Goal: Find specific page/section: Find specific page/section

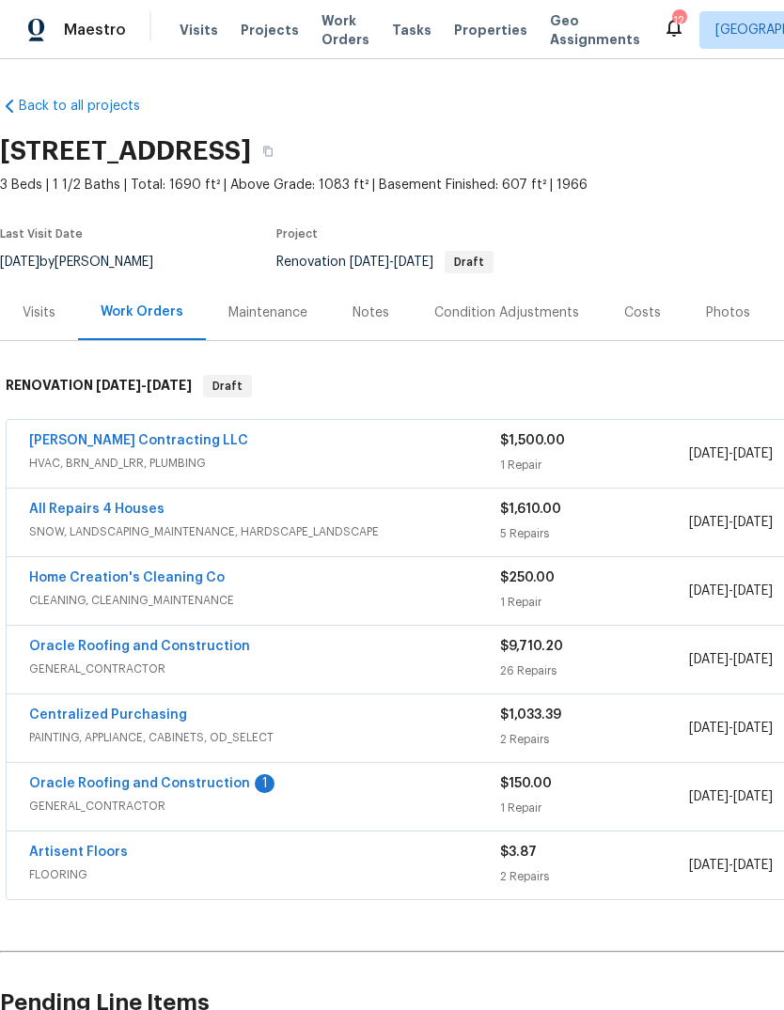
click at [469, 29] on span "Properties" at bounding box center [490, 30] width 73 height 19
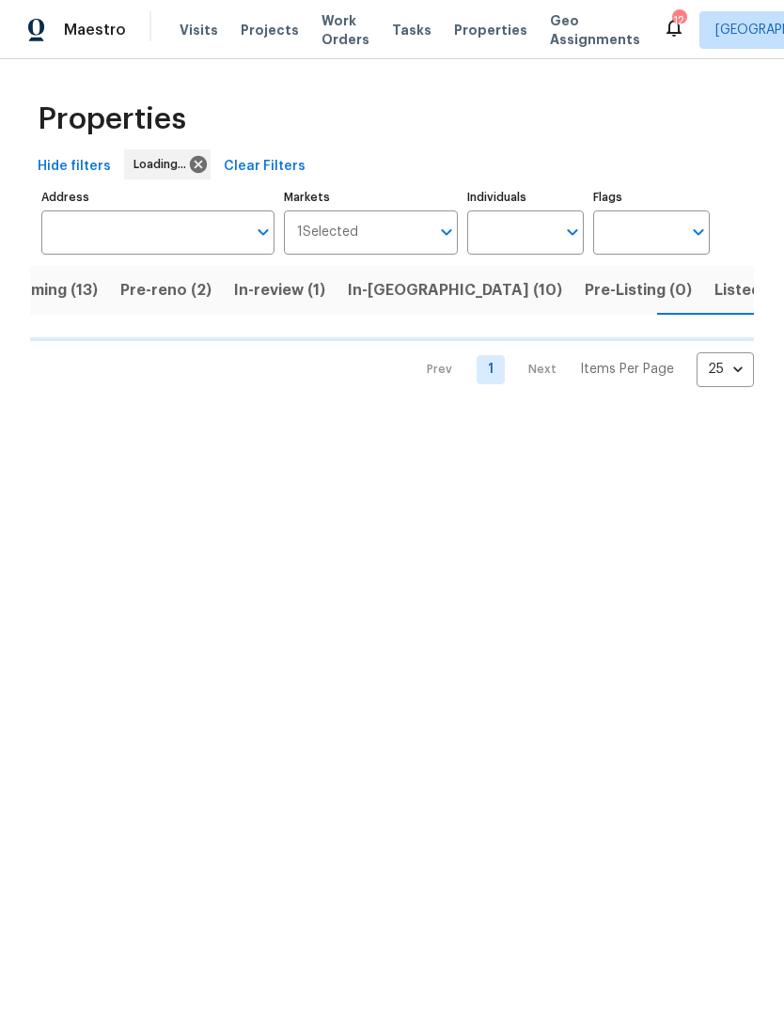
scroll to position [0, 53]
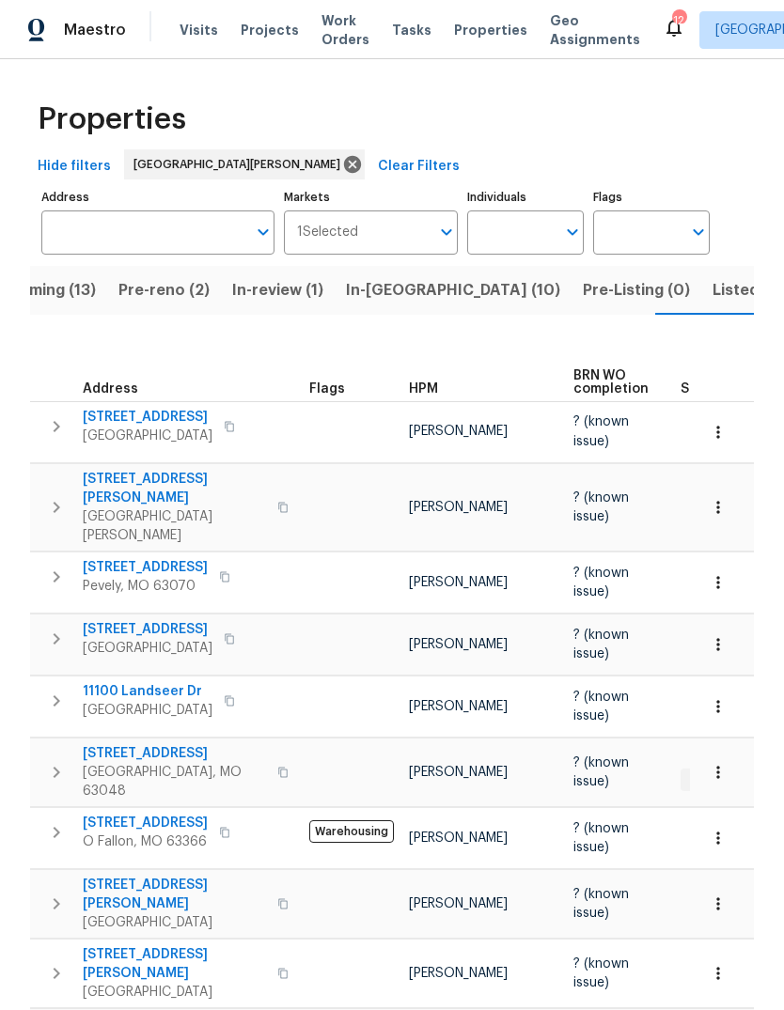
click at [712, 295] on span "Listed (35)" at bounding box center [752, 290] width 80 height 26
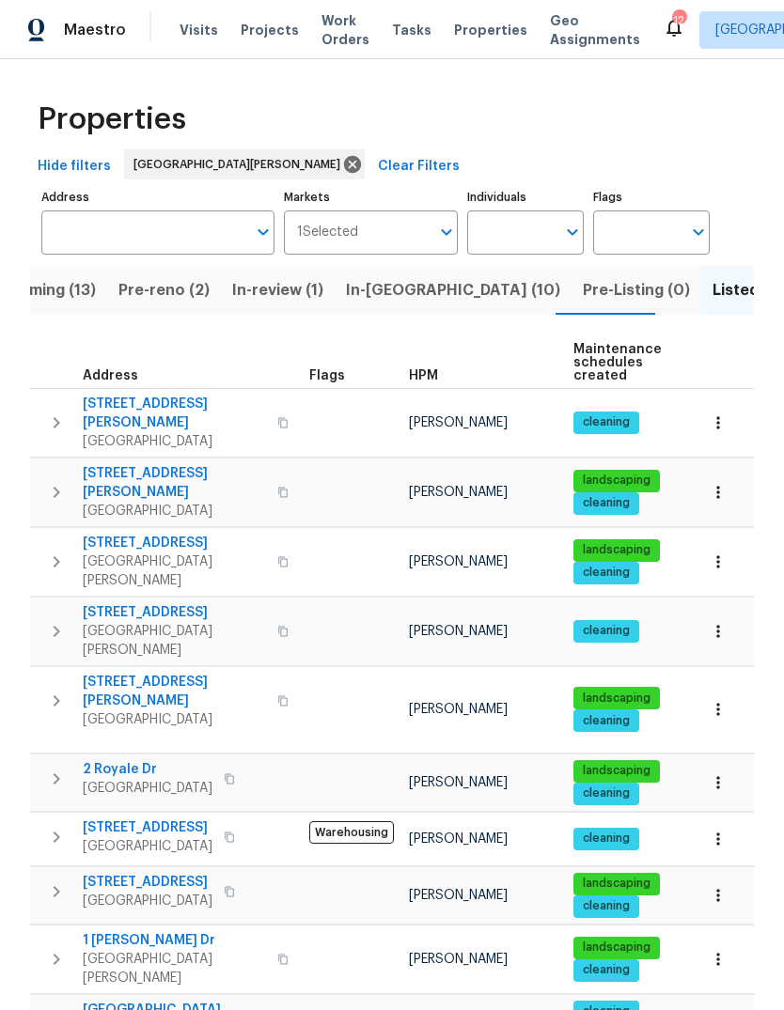
click at [423, 380] on span "HPM" at bounding box center [423, 375] width 29 height 13
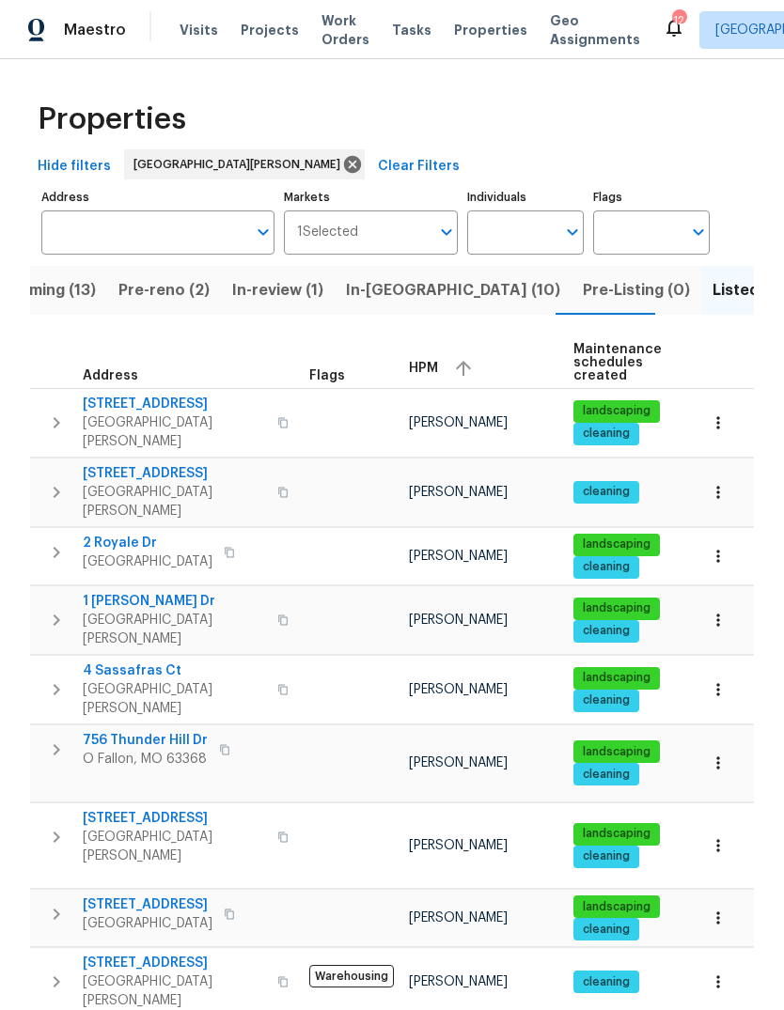
click at [438, 373] on div "HPM" at bounding box center [483, 368] width 149 height 28
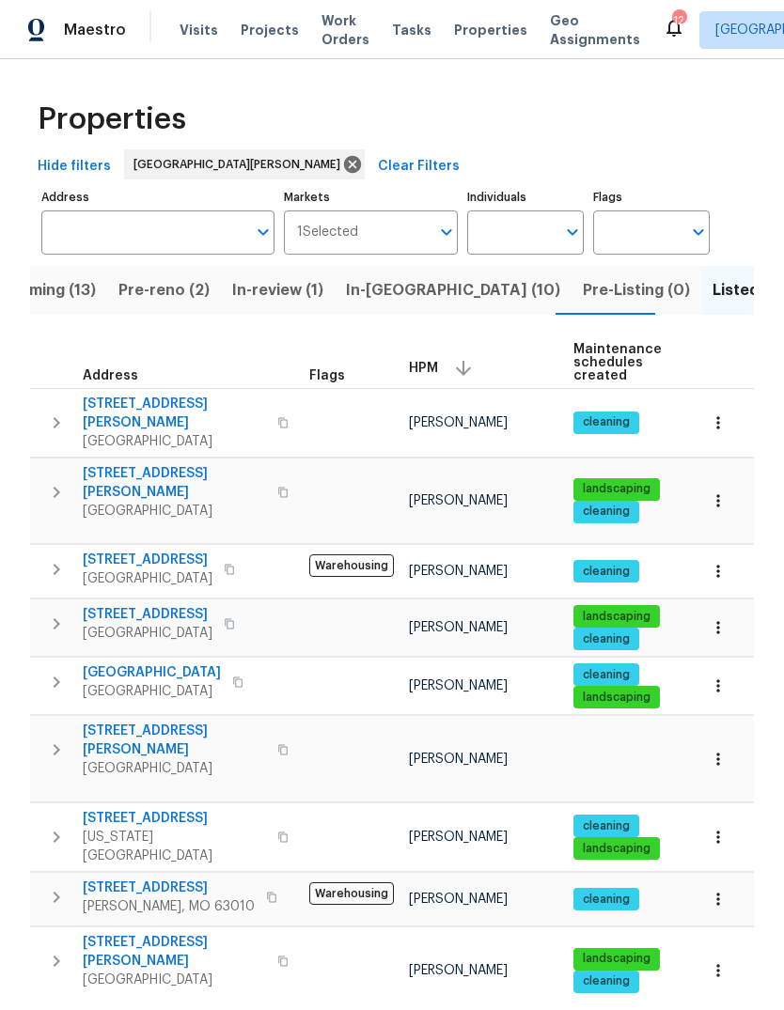
scroll to position [15, 0]
click at [170, 722] on span "[STREET_ADDRESS][PERSON_NAME]" at bounding box center [174, 741] width 183 height 38
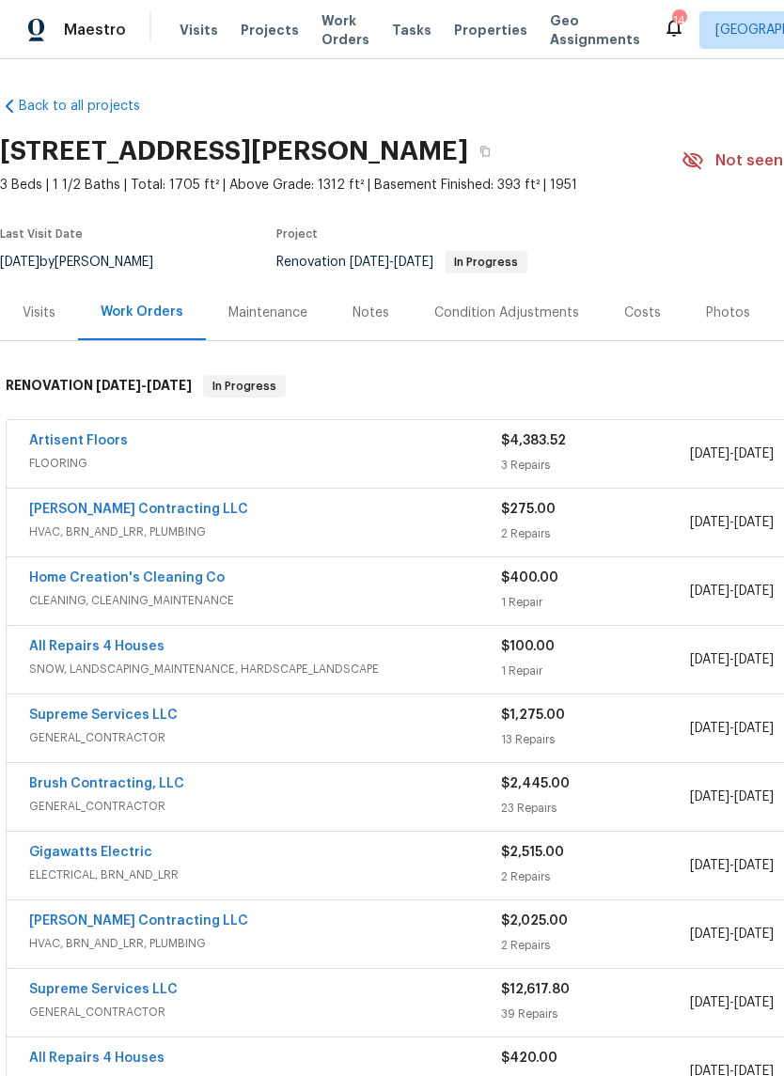
click at [653, 316] on div "Costs" at bounding box center [642, 312] width 82 height 55
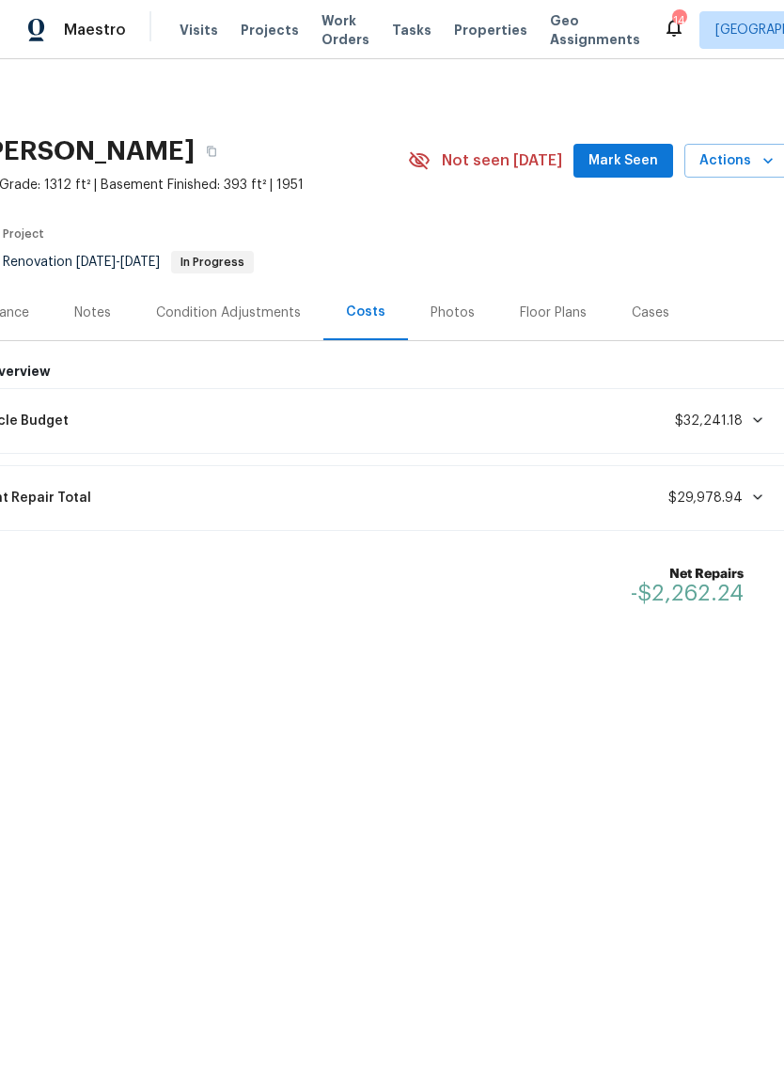
scroll to position [0, 276]
click at [635, 159] on span "Mark Seen" at bounding box center [621, 160] width 70 height 23
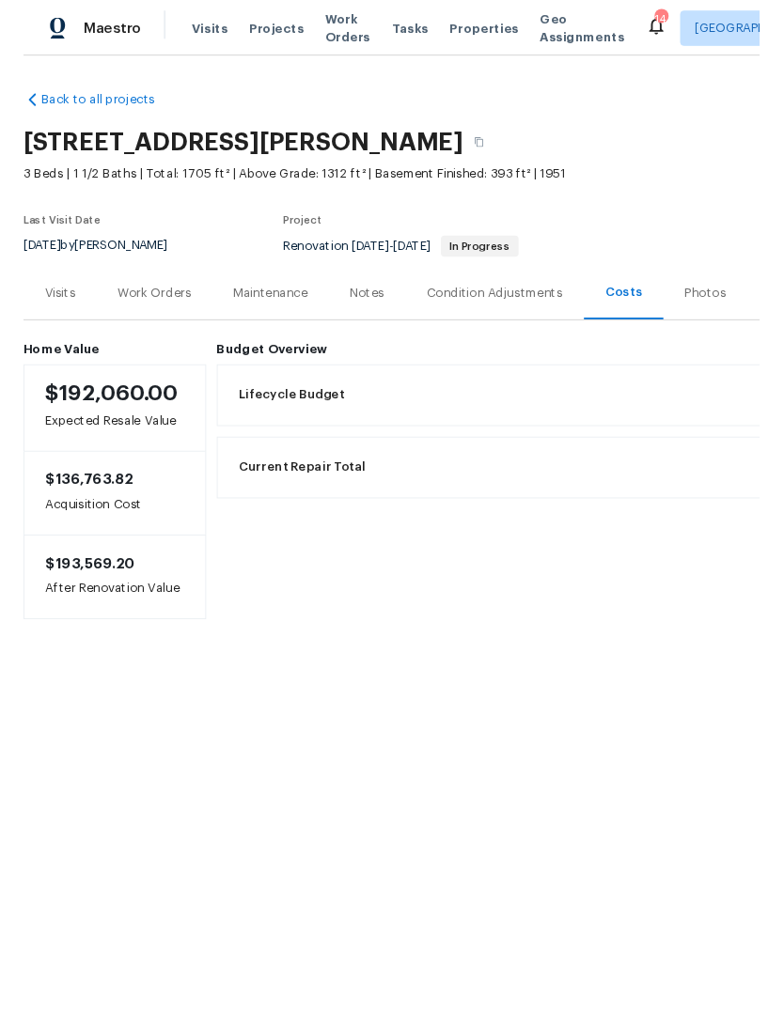
scroll to position [0, 0]
